Goal: Task Accomplishment & Management: Manage account settings

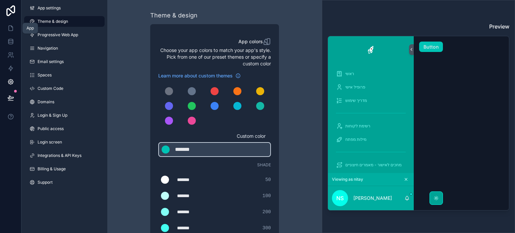
scroll to position [56, 0]
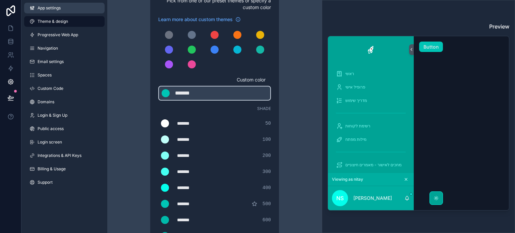
click at [51, 7] on span "App settings" at bounding box center [49, 7] width 23 height 5
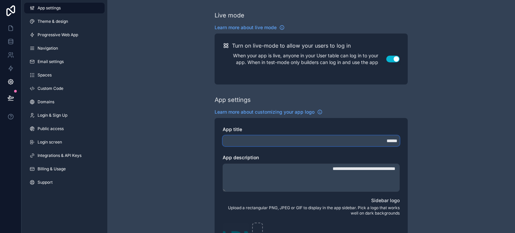
click at [380, 145] on input "******" at bounding box center [311, 140] width 177 height 11
drag, startPoint x: 354, startPoint y: 167, endPoint x: 397, endPoint y: 168, distance: 43.3
click at [397, 168] on textarea "**********" at bounding box center [311, 178] width 177 height 28
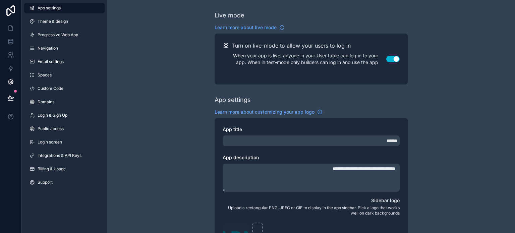
paste textarea "scrollable content"
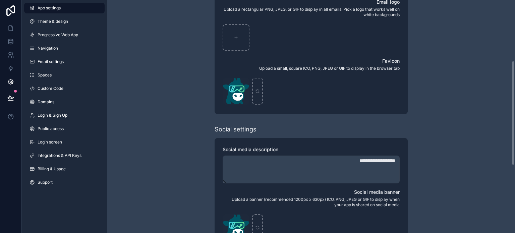
scroll to position [286, 0]
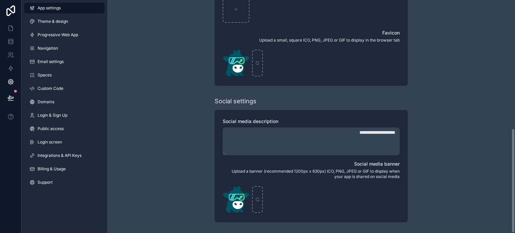
type textarea "**********"
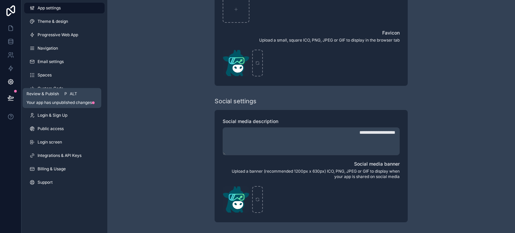
click at [9, 101] on icon at bounding box center [10, 101] width 5 height 0
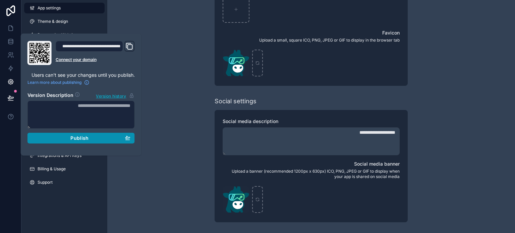
click at [81, 140] on span "Publish" at bounding box center [79, 138] width 18 height 6
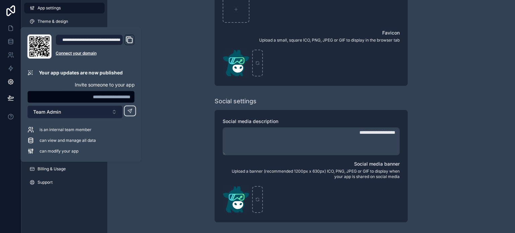
click at [99, 111] on button "Team Admin" at bounding box center [74, 112] width 95 height 13
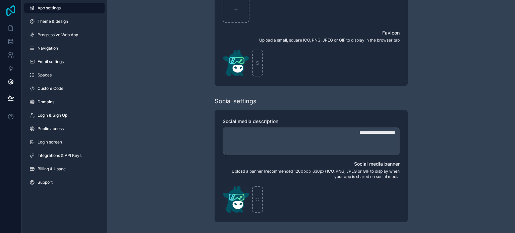
click at [12, 14] on icon at bounding box center [10, 10] width 13 height 11
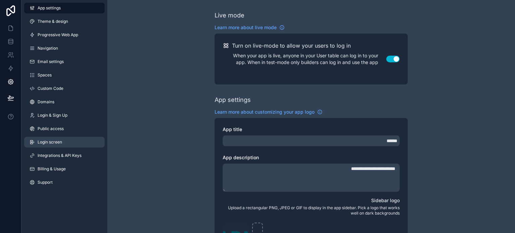
click at [48, 145] on link "Login screen" at bounding box center [64, 142] width 80 height 11
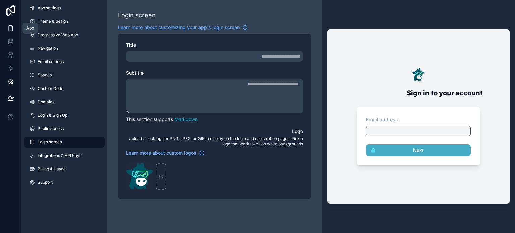
click at [11, 26] on icon at bounding box center [10, 28] width 7 height 7
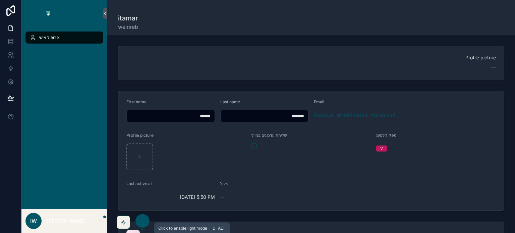
click at [122, 223] on icon at bounding box center [123, 222] width 5 height 5
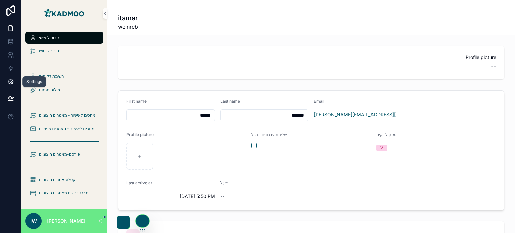
click at [9, 80] on icon at bounding box center [10, 81] width 5 height 5
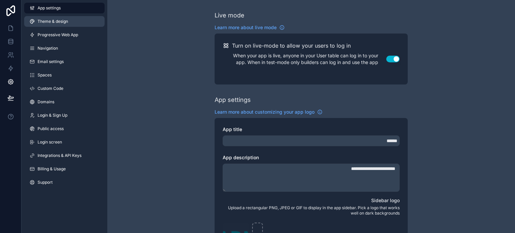
click at [61, 20] on span "Theme & design" at bounding box center [53, 21] width 31 height 5
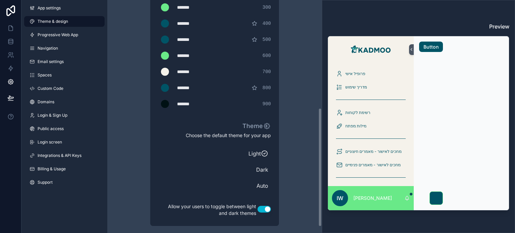
scroll to position [224, 0]
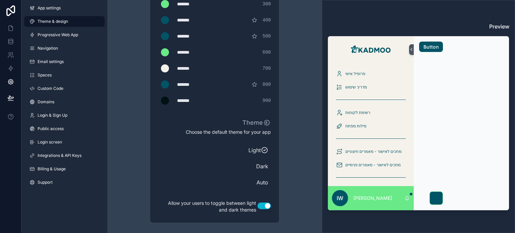
click at [264, 207] on button "Use setting" at bounding box center [263, 205] width 13 height 7
click at [251, 151] on span "Light" at bounding box center [211, 150] width 100 height 8
click at [10, 29] on icon at bounding box center [10, 28] width 7 height 7
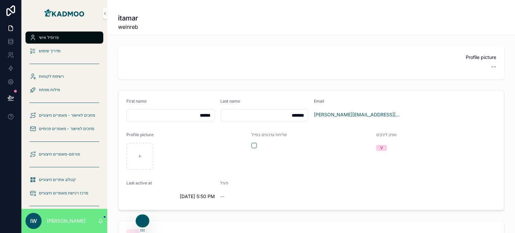
scroll to position [50, 0]
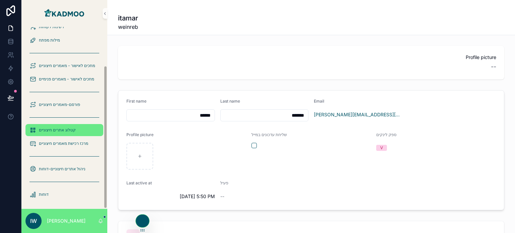
click at [64, 130] on span "קטלוג אתרים חיצוניים" at bounding box center [57, 129] width 37 height 5
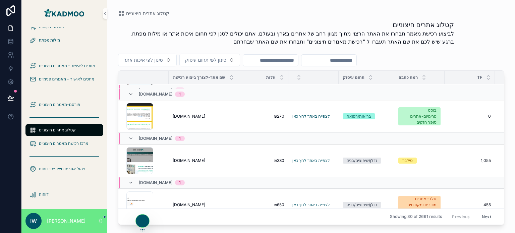
scroll to position [796, 0]
click at [142, 222] on icon at bounding box center [142, 220] width 5 height 5
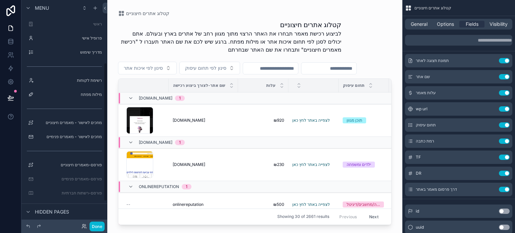
scroll to position [101, 0]
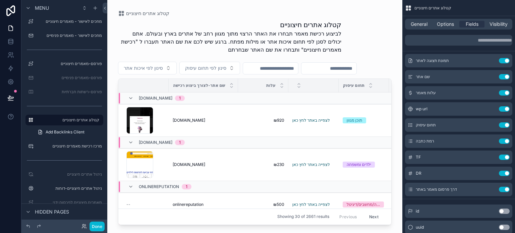
click at [324, 92] on div at bounding box center [314, 85] width 50 height 13
click at [302, 104] on td at bounding box center [313, 99] width 50 height 12
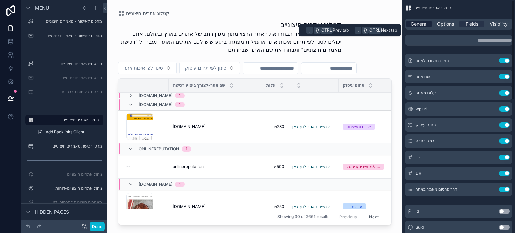
click at [418, 26] on span "General" at bounding box center [419, 24] width 17 height 7
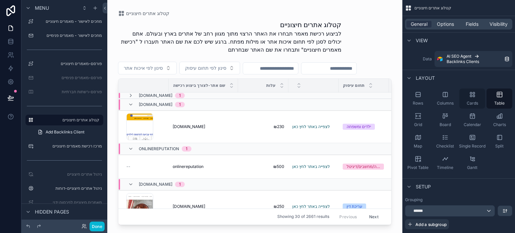
click at [472, 96] on icon "scrollable content" at bounding box center [472, 94] width 7 height 7
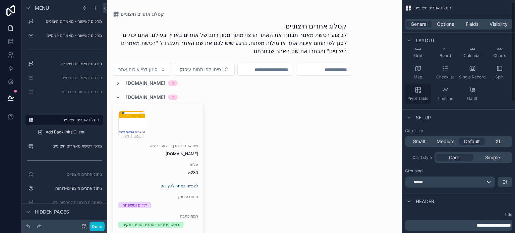
scroll to position [0, 0]
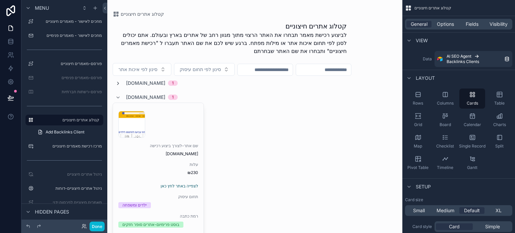
click at [117, 83] on icon at bounding box center [117, 83] width 5 height 5
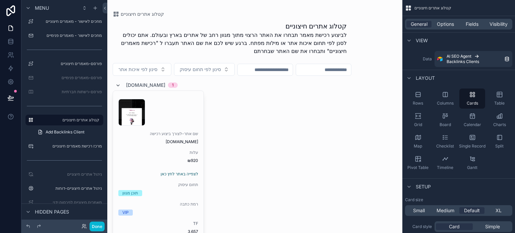
click at [117, 83] on icon at bounding box center [117, 85] width 5 height 5
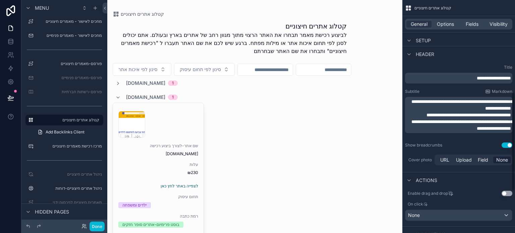
scroll to position [216, 0]
click at [502, 144] on button "Use setting" at bounding box center [506, 145] width 11 height 5
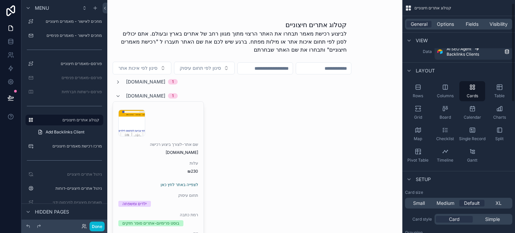
scroll to position [0, 0]
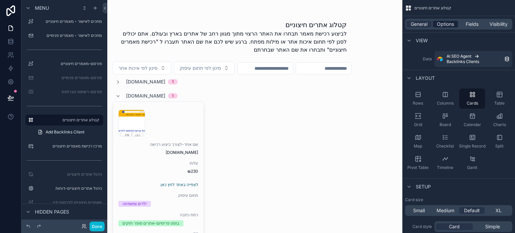
click at [448, 24] on span "Options" at bounding box center [445, 24] width 17 height 7
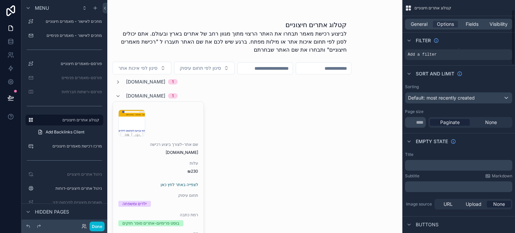
scroll to position [40, 0]
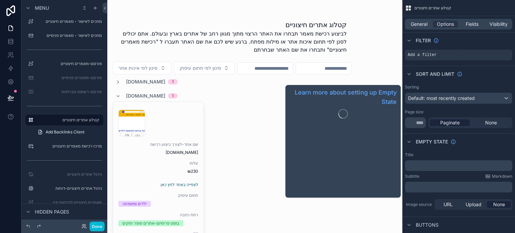
click at [416, 140] on span "Empty state" at bounding box center [432, 141] width 32 height 7
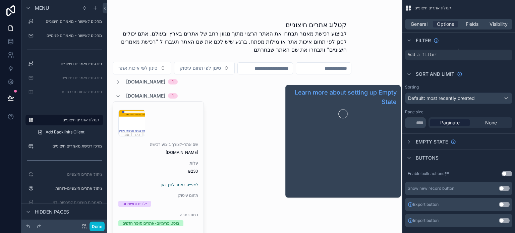
click at [416, 140] on span "Empty state" at bounding box center [432, 141] width 32 height 7
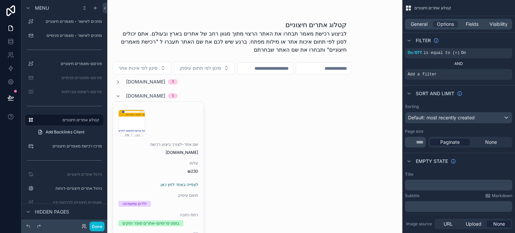
scroll to position [0, 0]
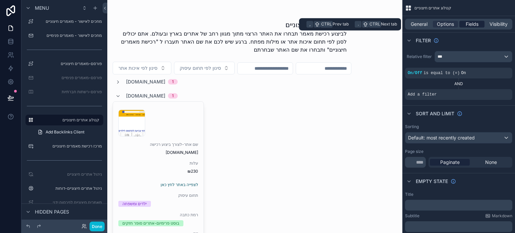
click at [472, 26] on span "Fields" at bounding box center [472, 24] width 13 height 7
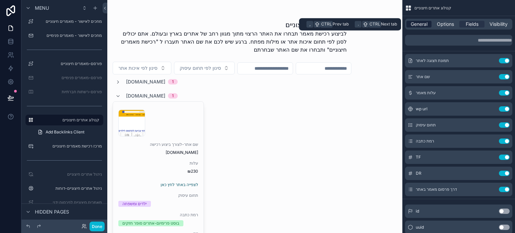
click at [417, 25] on span "General" at bounding box center [419, 24] width 17 height 7
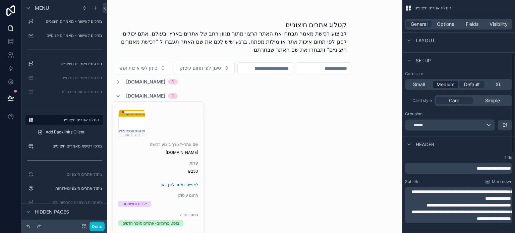
scroll to position [126, 0]
click at [488, 125] on div "******" at bounding box center [449, 125] width 89 height 11
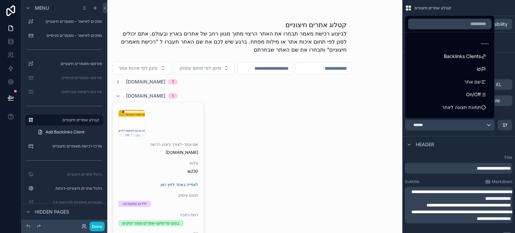
click at [472, 41] on div "----" at bounding box center [450, 44] width 78 height 8
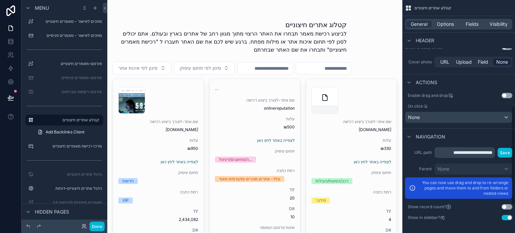
scroll to position [0, 0]
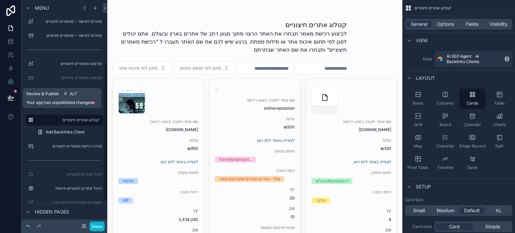
click at [9, 97] on icon at bounding box center [10, 98] width 7 height 7
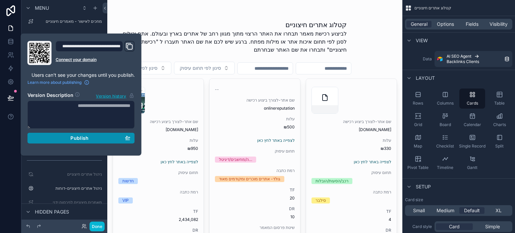
click at [79, 139] on span "Publish" at bounding box center [79, 138] width 18 height 6
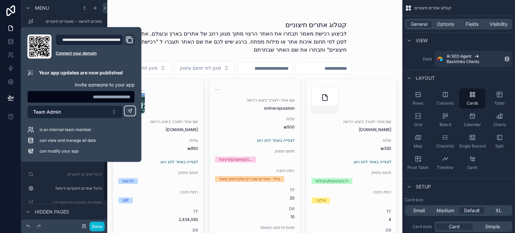
click at [76, 113] on button "Team Admin" at bounding box center [74, 112] width 95 height 13
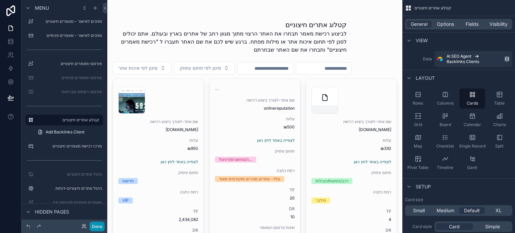
click at [97, 224] on button "Done" at bounding box center [96, 227] width 15 height 10
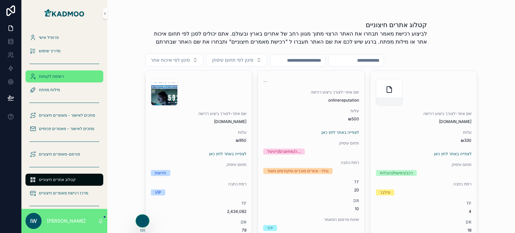
click at [51, 74] on span "רשימת לקוחות" at bounding box center [51, 76] width 25 height 5
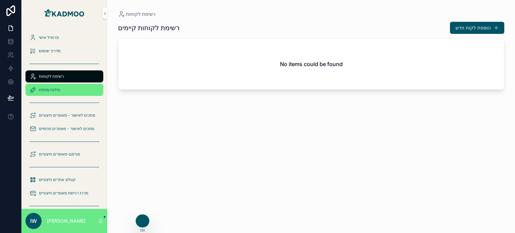
click at [55, 89] on span "מילות מפתח" at bounding box center [49, 89] width 21 height 5
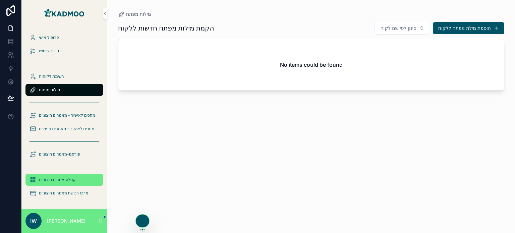
click at [56, 181] on span "קטלוג אתרים חיצוניים" at bounding box center [57, 179] width 37 height 5
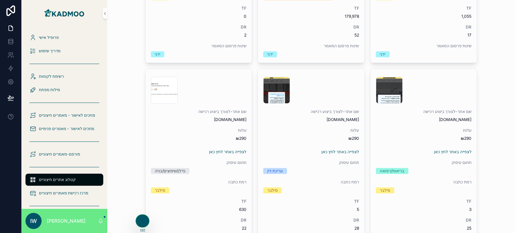
scroll to position [1354, 0]
